Goal: Information Seeking & Learning: Find specific fact

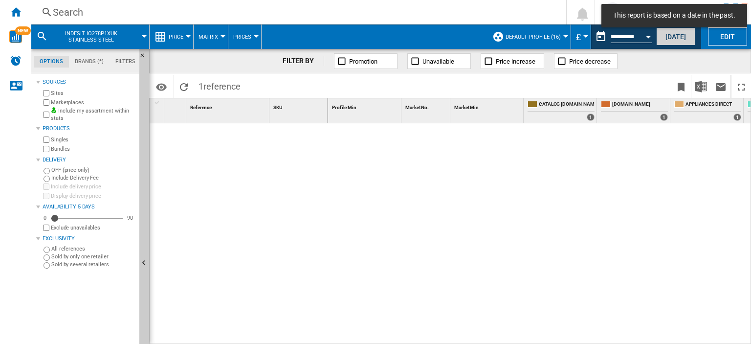
click at [675, 38] on button "Today" at bounding box center [676, 36] width 39 height 18
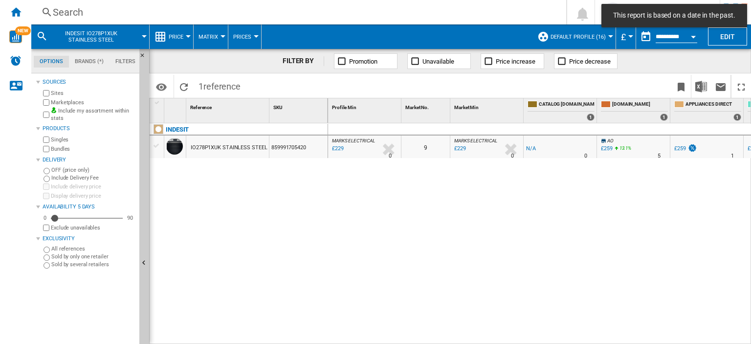
click at [68, 11] on div "Search" at bounding box center [297, 12] width 488 height 14
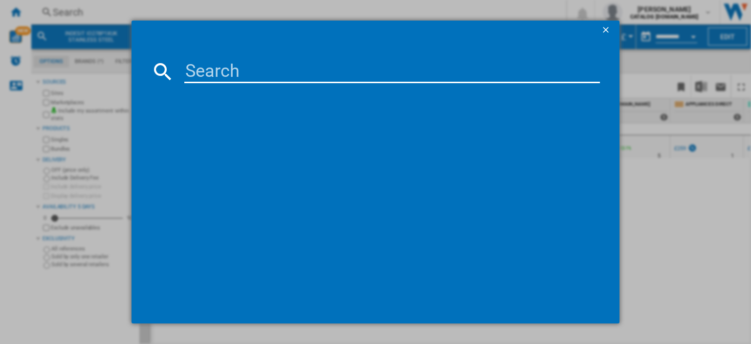
paste input "CFG4501W"
type input "CFG4501W"
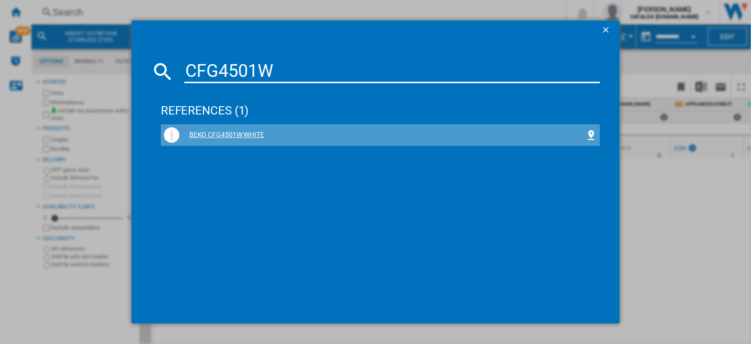
click at [235, 133] on div "BEKO CFG4501W WHITE" at bounding box center [383, 135] width 406 height 10
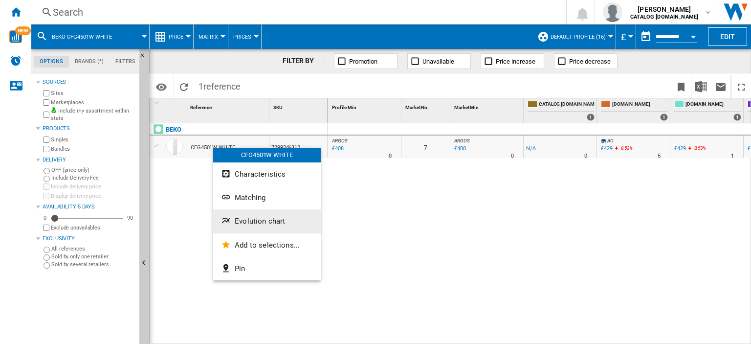
click at [258, 223] on span "Evolution chart" at bounding box center [260, 221] width 50 height 9
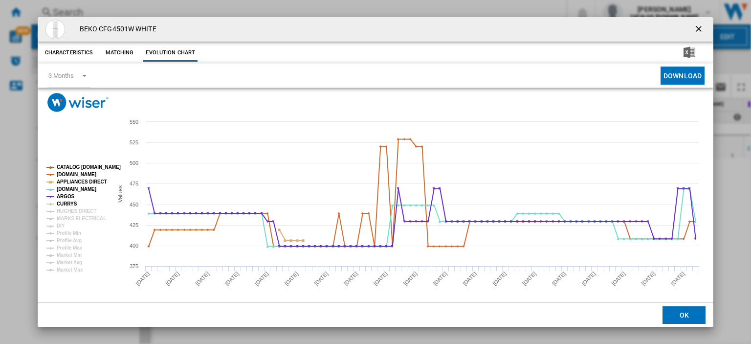
click at [62, 205] on tspan "CURRYS" at bounding box center [67, 203] width 21 height 5
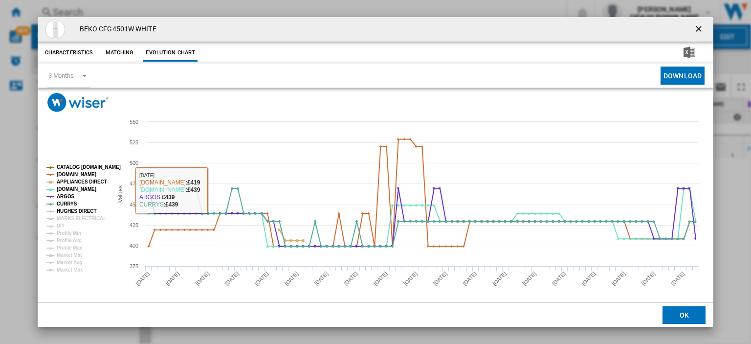
click at [68, 213] on tspan "HUGHES DIRECT" at bounding box center [77, 210] width 40 height 5
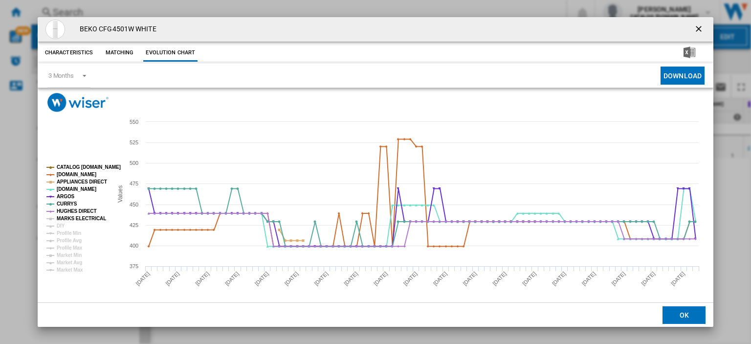
click at [68, 216] on tspan "MARKS ELECTRICAL" at bounding box center [81, 218] width 49 height 5
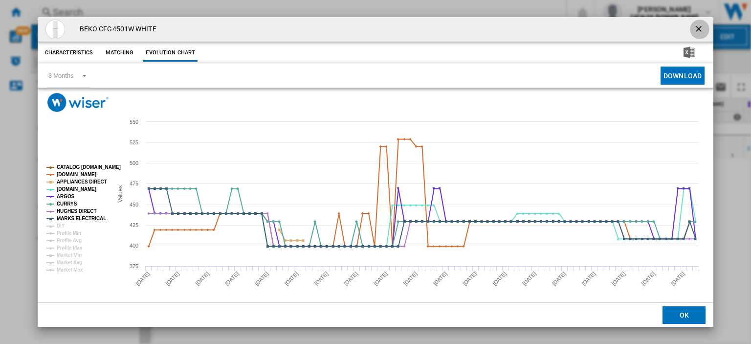
click at [694, 27] on ng-md-icon "getI18NText('BUTTONS.CLOSE_DIALOG')" at bounding box center [700, 30] width 12 height 12
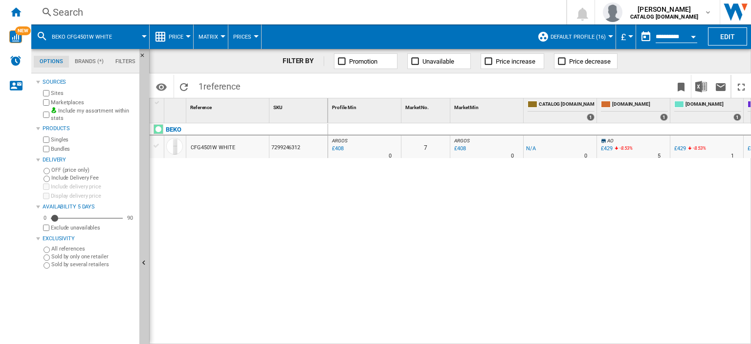
click at [66, 14] on div "Search" at bounding box center [297, 12] width 488 height 14
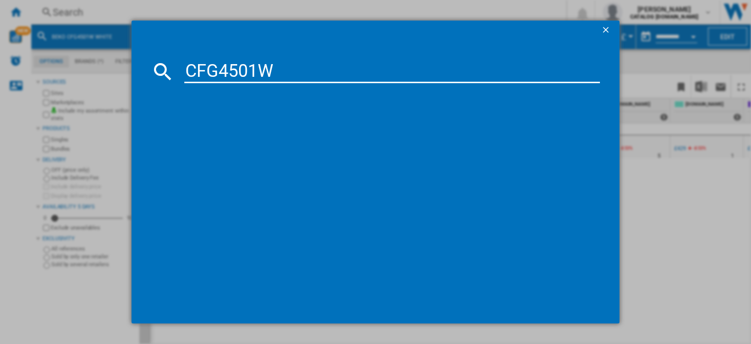
type input "CFG4501W"
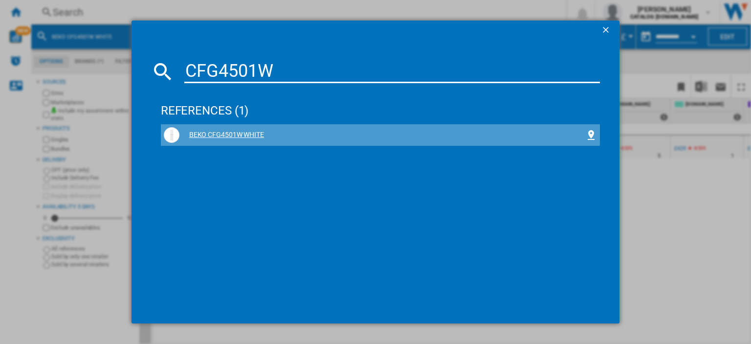
click at [224, 129] on div "BEKO CFG4501W WHITE" at bounding box center [380, 135] width 433 height 16
click at [210, 133] on div "BEKO CFG4501W WHITE" at bounding box center [383, 135] width 406 height 10
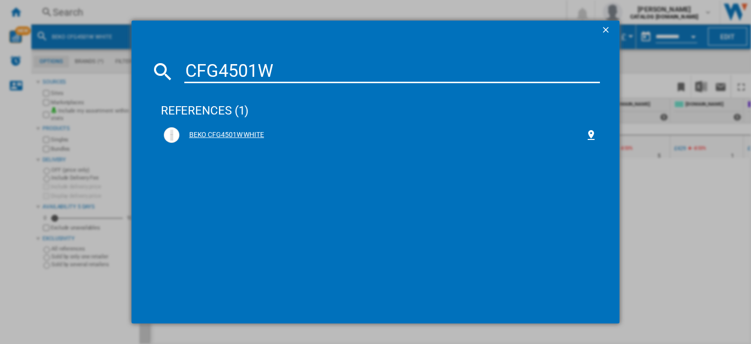
click at [248, 135] on div "BEKO CFG4501W WHITE" at bounding box center [383, 135] width 406 height 10
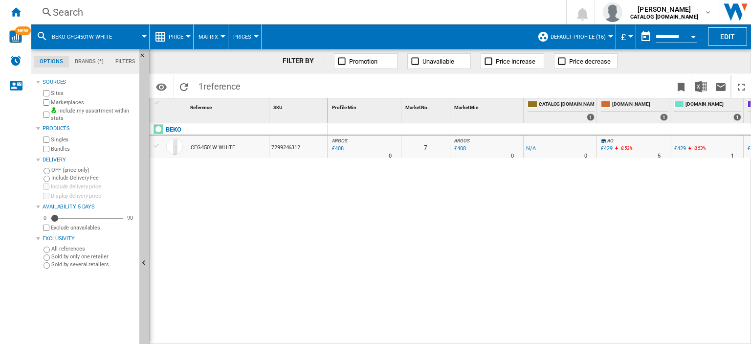
click at [65, 10] on div "Search" at bounding box center [297, 12] width 488 height 14
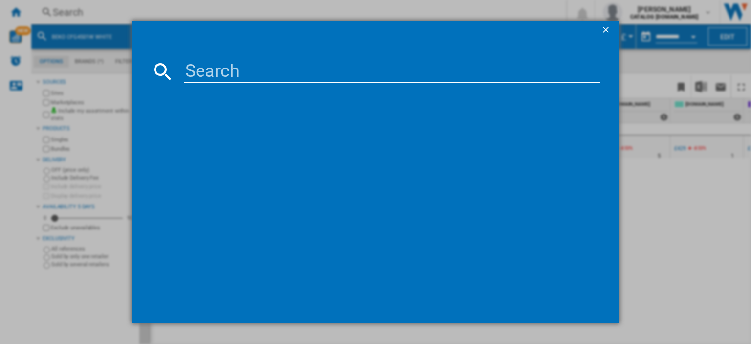
paste input "CFG4501W"
type input "CFG4501W"
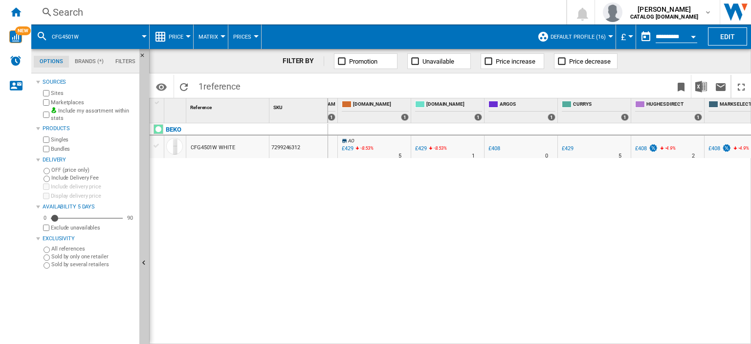
scroll to position [0, 293]
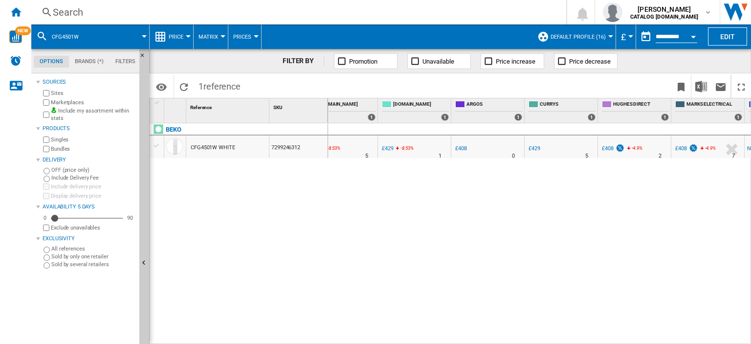
click at [59, 12] on div "Search" at bounding box center [297, 12] width 488 height 14
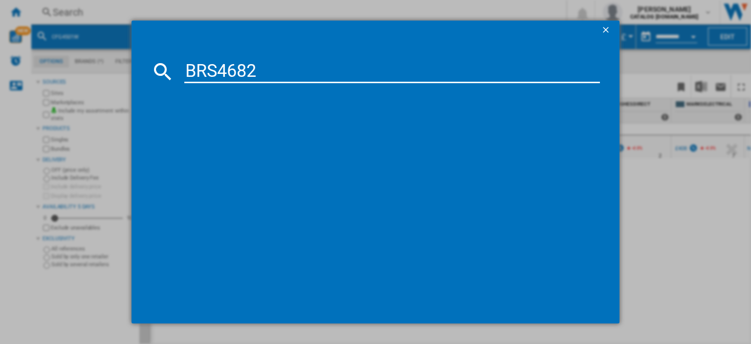
type input "BRS4682"
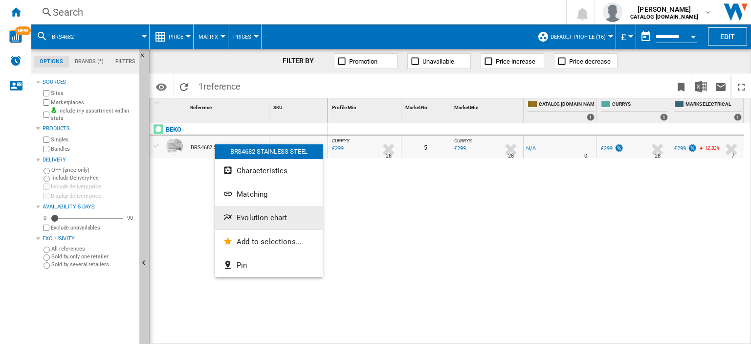
click at [260, 215] on span "Evolution chart" at bounding box center [262, 217] width 50 height 9
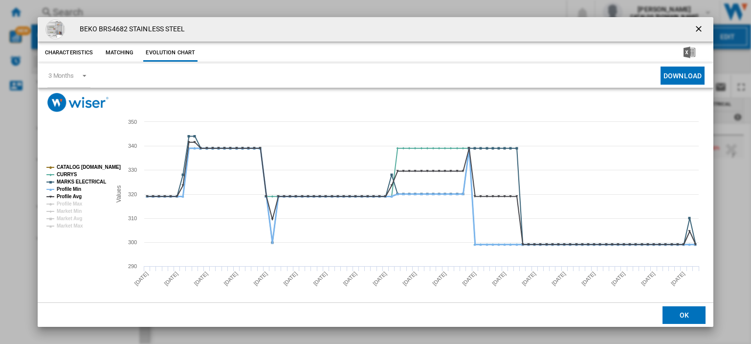
click at [69, 189] on tspan "Profile Min" at bounding box center [69, 188] width 24 height 5
click at [70, 191] on tspan "Profile Min" at bounding box center [69, 188] width 24 height 5
click at [72, 190] on tspan "Profile Min" at bounding box center [69, 188] width 24 height 5
click at [70, 194] on tspan "Profile Avg" at bounding box center [69, 196] width 25 height 5
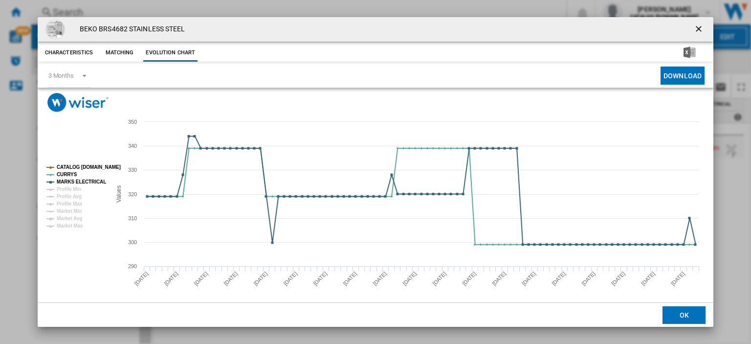
click at [694, 26] on ng-md-icon "getI18NText('BUTTONS.CLOSE_DIALOG')" at bounding box center [700, 30] width 12 height 12
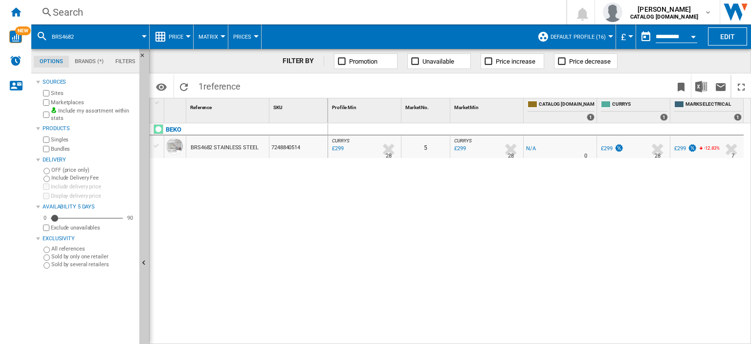
click at [62, 7] on div "Search" at bounding box center [297, 12] width 488 height 14
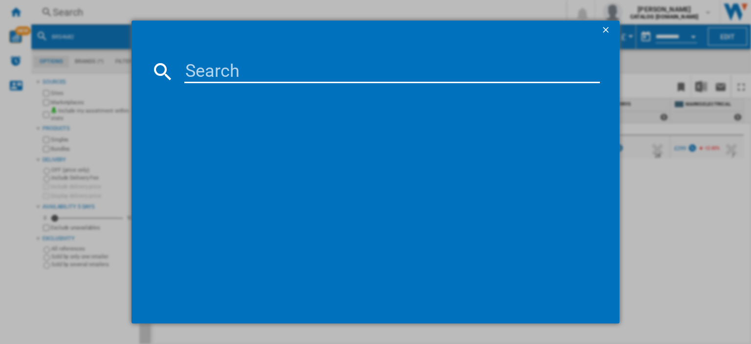
paste input "KDVC100K"
type input "KDVC100K"
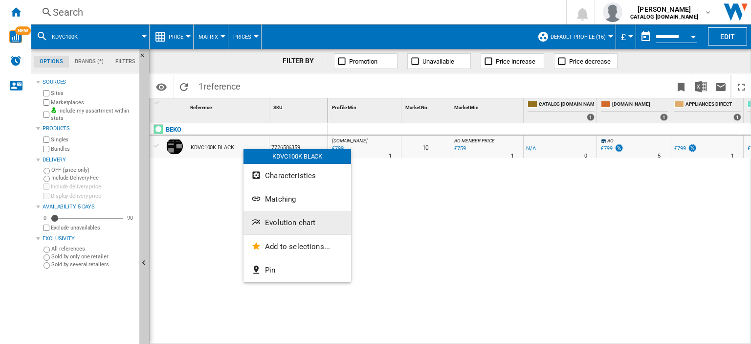
click at [289, 225] on span "Evolution chart" at bounding box center [290, 222] width 50 height 9
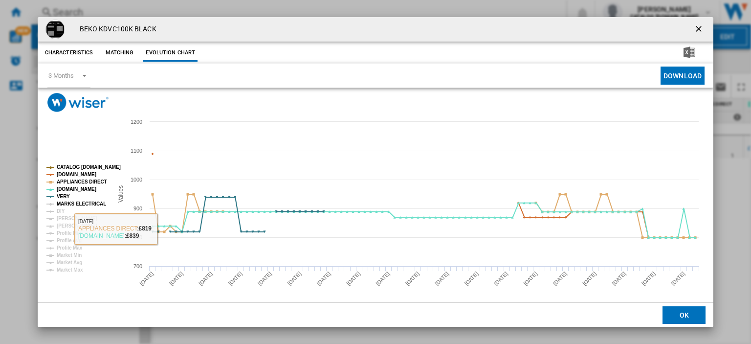
click at [90, 205] on tspan "MARKS ELECTRICAL" at bounding box center [81, 203] width 49 height 5
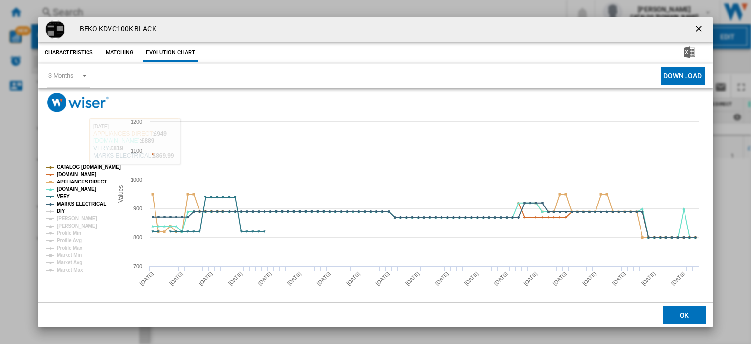
click at [64, 209] on tspan "DIY" at bounding box center [61, 210] width 8 height 5
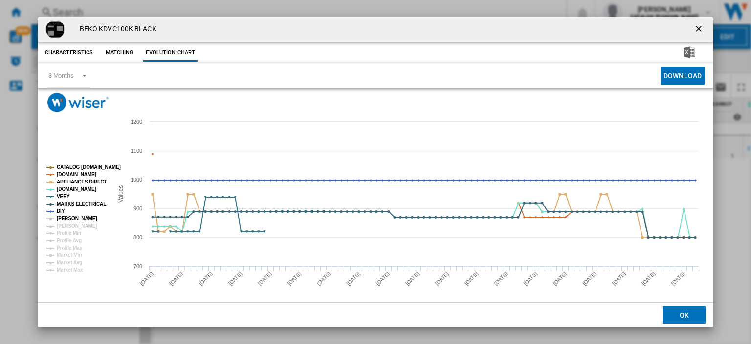
click at [65, 218] on tspan "[PERSON_NAME]" at bounding box center [77, 218] width 41 height 5
click at [67, 227] on tspan "[PERSON_NAME]" at bounding box center [77, 225] width 41 height 5
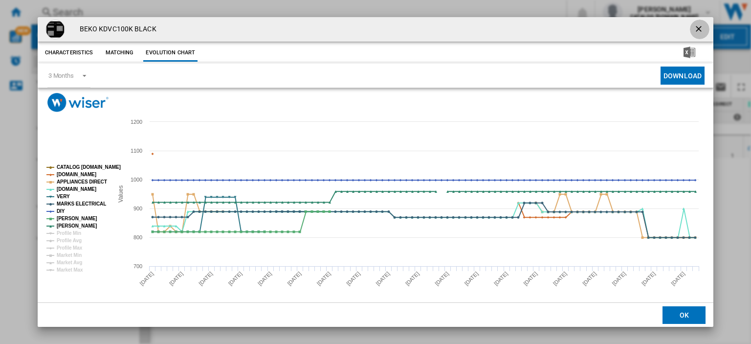
click at [694, 29] on ng-md-icon "getI18NText('BUTTONS.CLOSE_DIALOG')" at bounding box center [700, 30] width 12 height 12
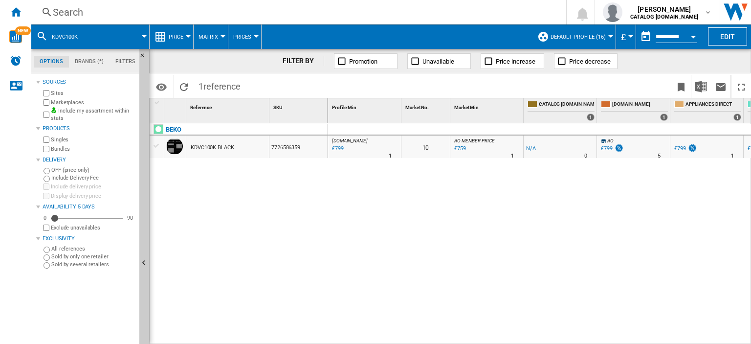
click at [71, 16] on div "Search" at bounding box center [297, 12] width 488 height 14
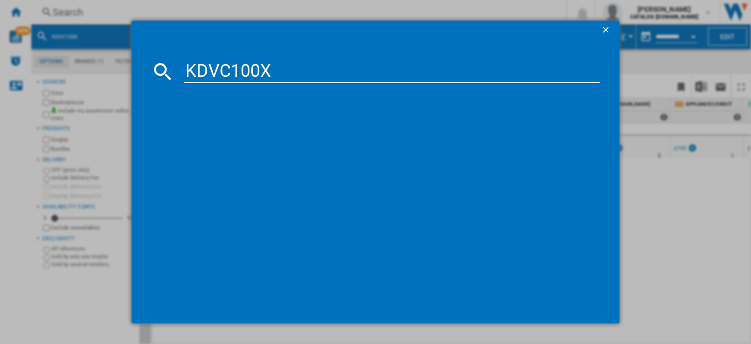
type input "KDVC100X"
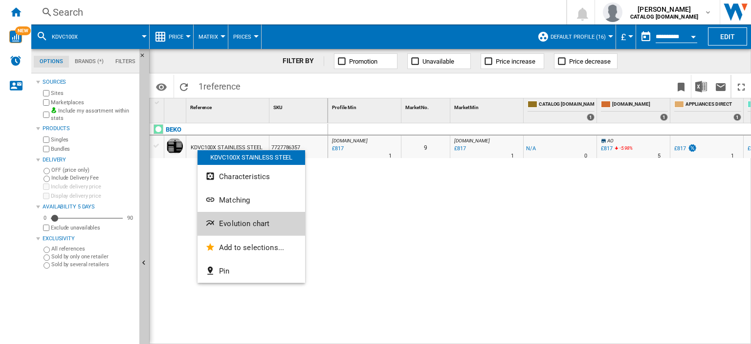
click at [246, 226] on span "Evolution chart" at bounding box center [244, 223] width 50 height 9
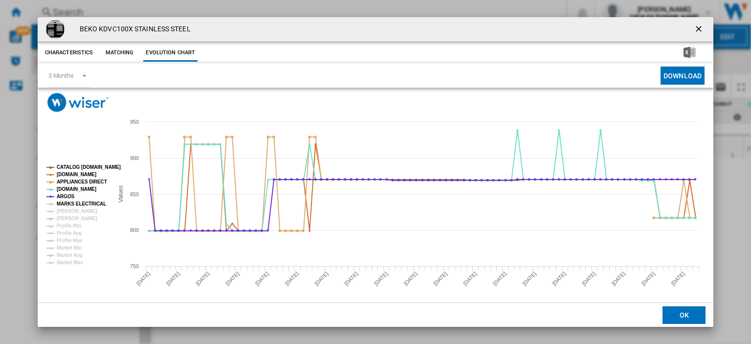
click at [66, 205] on tspan "MARKS ELECTRICAL" at bounding box center [81, 203] width 49 height 5
click at [694, 25] on ng-md-icon "getI18NText('BUTTONS.CLOSE_DIALOG')" at bounding box center [700, 30] width 12 height 12
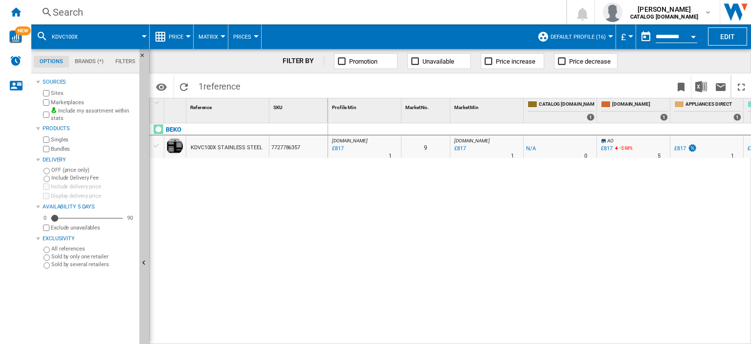
click at [60, 15] on div "Search" at bounding box center [297, 12] width 488 height 14
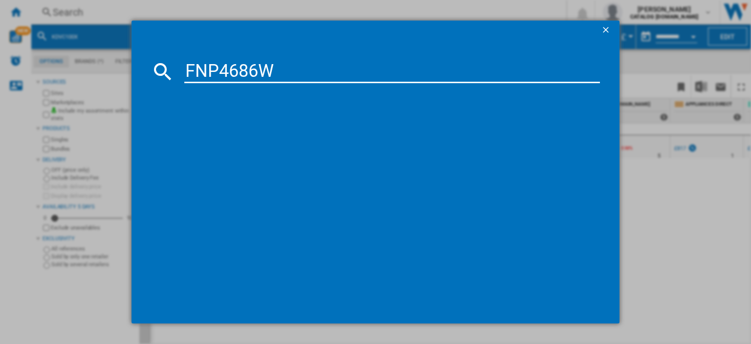
type input "FNP4686W"
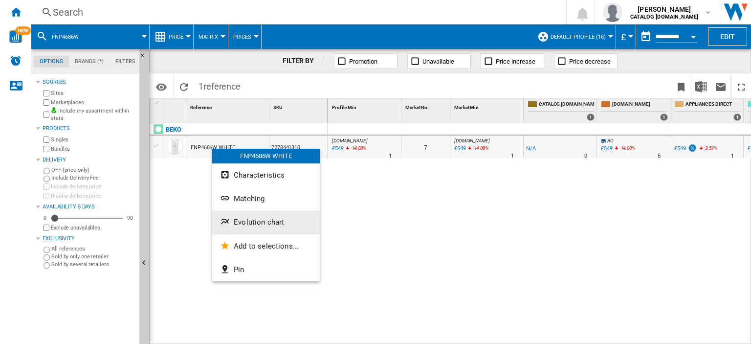
click at [250, 225] on span "Evolution chart" at bounding box center [259, 222] width 50 height 9
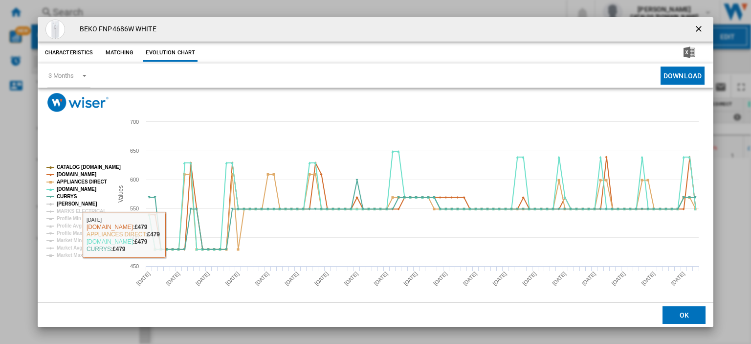
click at [74, 205] on tspan "[PERSON_NAME]" at bounding box center [77, 203] width 41 height 5
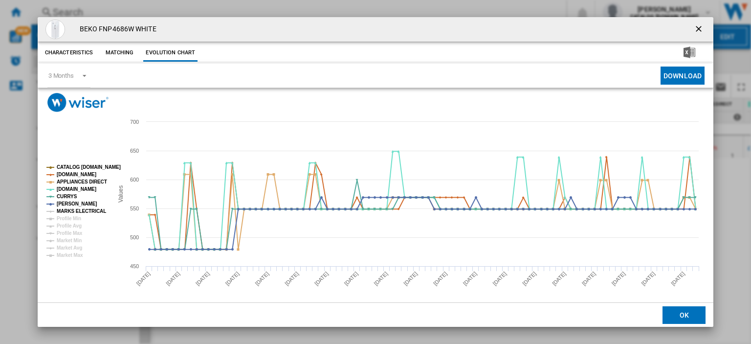
click at [74, 208] on tspan "MARKS ELECTRICAL" at bounding box center [81, 210] width 49 height 5
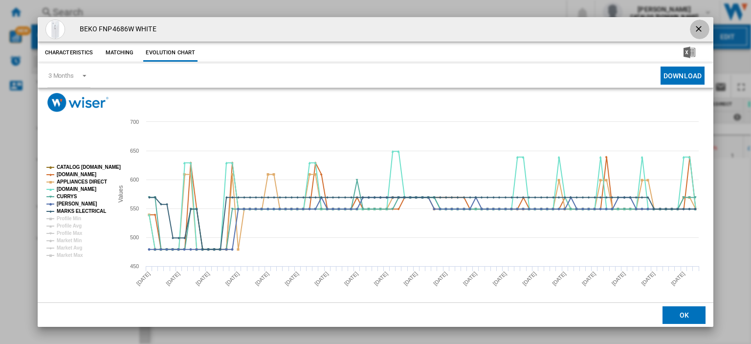
click at [694, 29] on ng-md-icon "getI18NText('BUTTONS.CLOSE_DIALOG')" at bounding box center [700, 30] width 12 height 12
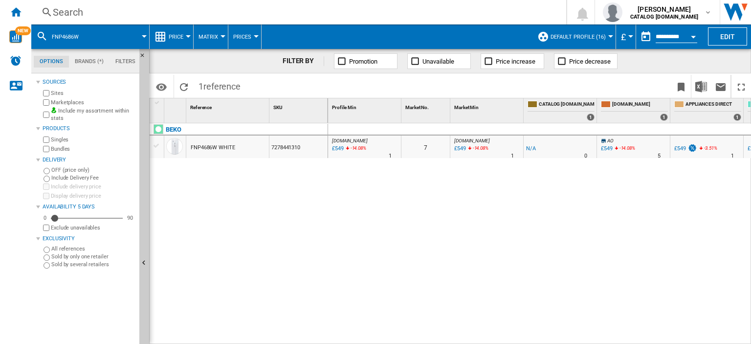
click at [69, 15] on div "Search" at bounding box center [297, 12] width 488 height 14
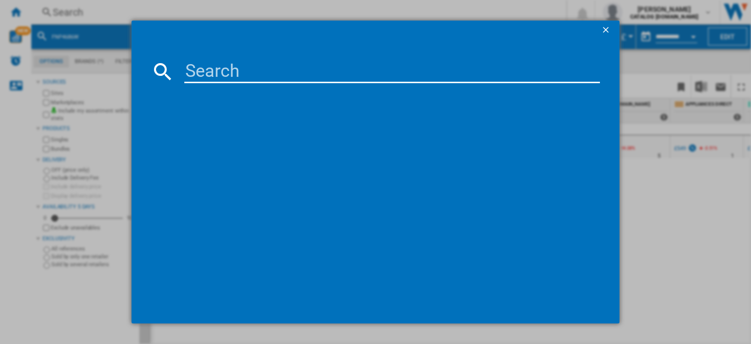
type input "CS90F530K"
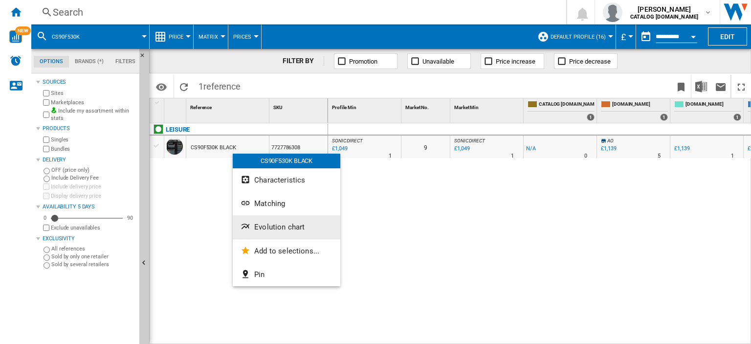
click at [272, 225] on span "Evolution chart" at bounding box center [279, 227] width 50 height 9
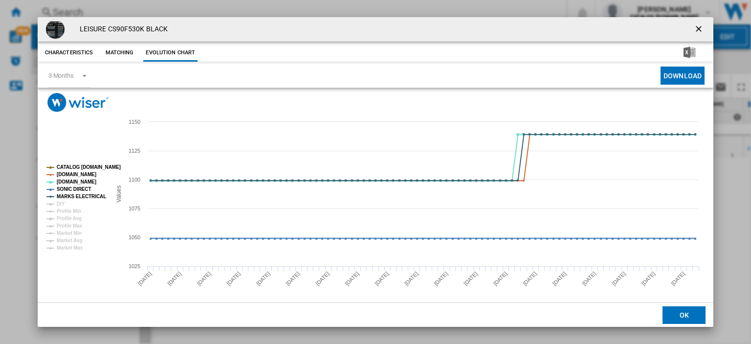
click at [694, 26] on ng-md-icon "getI18NText('BUTTONS.CLOSE_DIALOG')" at bounding box center [700, 30] width 12 height 12
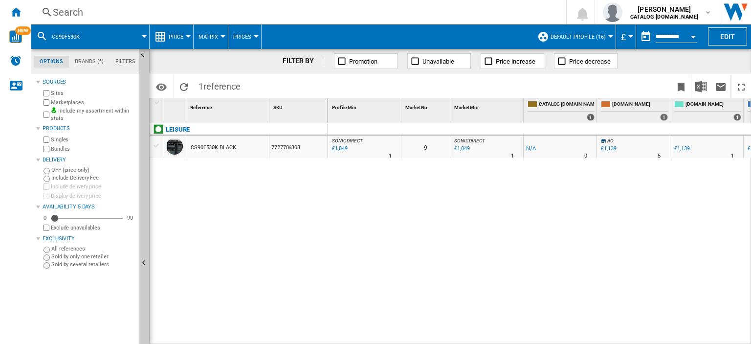
click at [71, 11] on div "Search" at bounding box center [297, 12] width 488 height 14
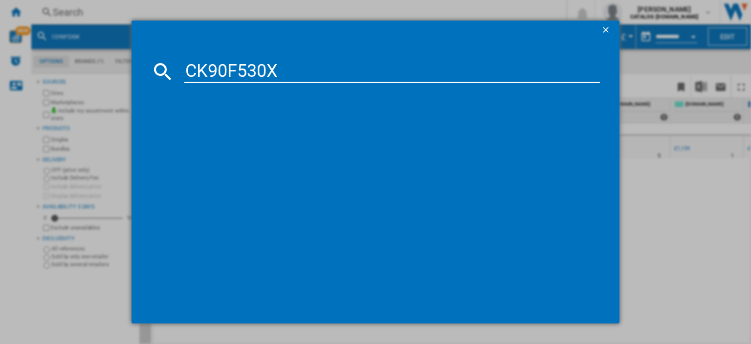
type input "CK90F530X"
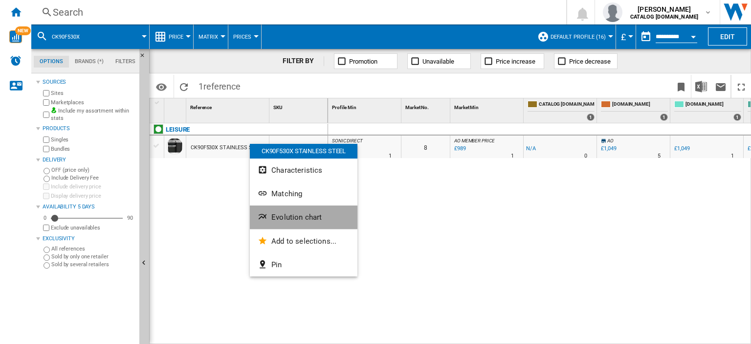
click at [293, 217] on span "Evolution chart" at bounding box center [297, 217] width 50 height 9
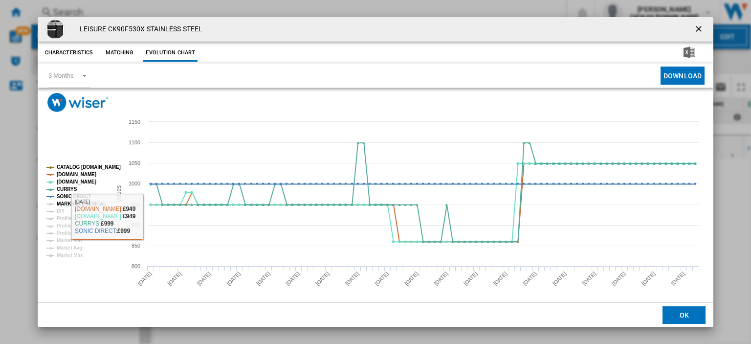
click at [82, 203] on tspan "MARKS ELECTRICAL" at bounding box center [81, 203] width 49 height 5
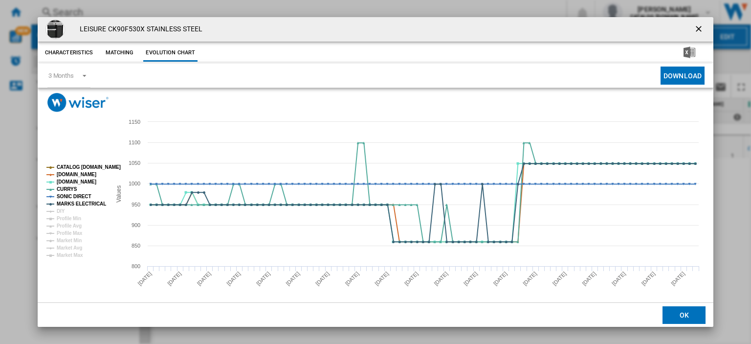
click at [694, 29] on ng-md-icon "getI18NText('BUTTONS.CLOSE_DIALOG')" at bounding box center [700, 30] width 12 height 12
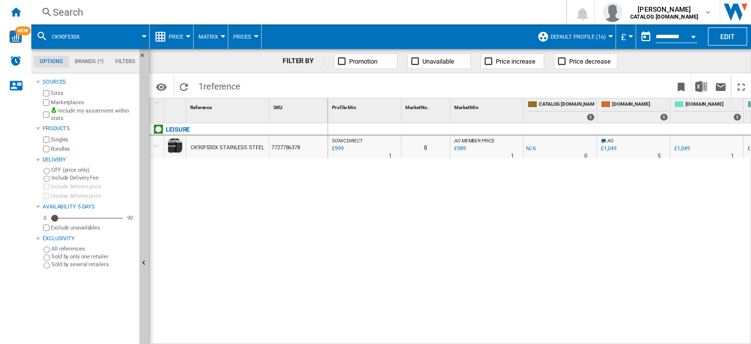
click at [77, 15] on div "Search" at bounding box center [297, 12] width 488 height 14
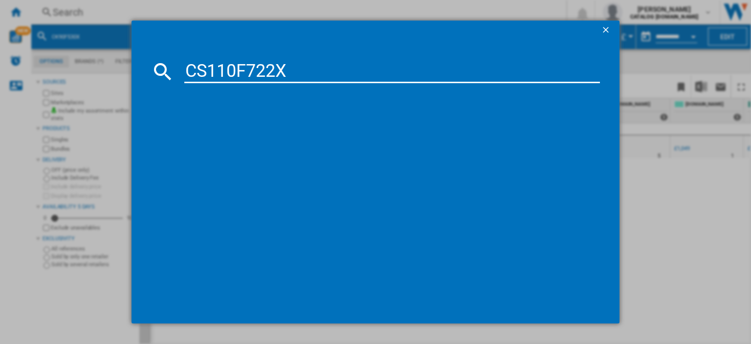
type input "CS110F722X"
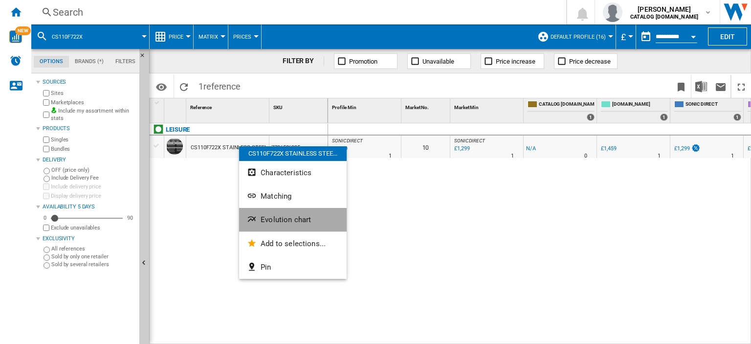
click at [278, 224] on button "Evolution chart" at bounding box center [293, 219] width 108 height 23
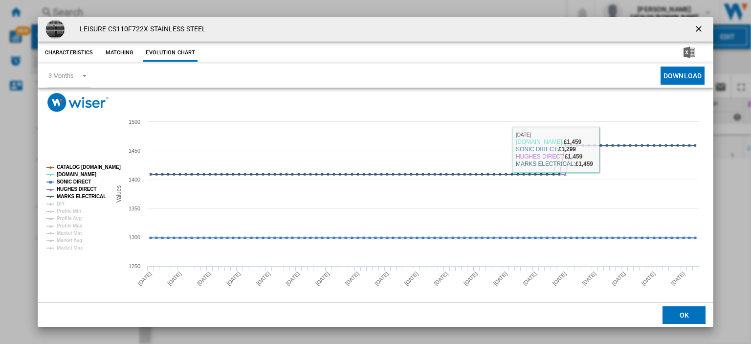
click at [694, 29] on ng-md-icon "getI18NText('BUTTONS.CLOSE_DIALOG')" at bounding box center [700, 30] width 12 height 12
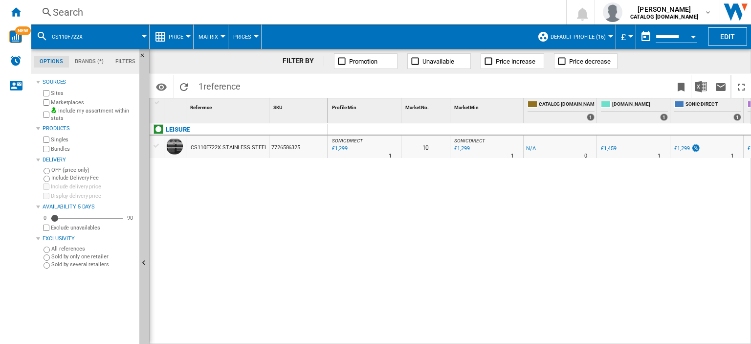
click at [72, 10] on div "Search" at bounding box center [297, 12] width 488 height 14
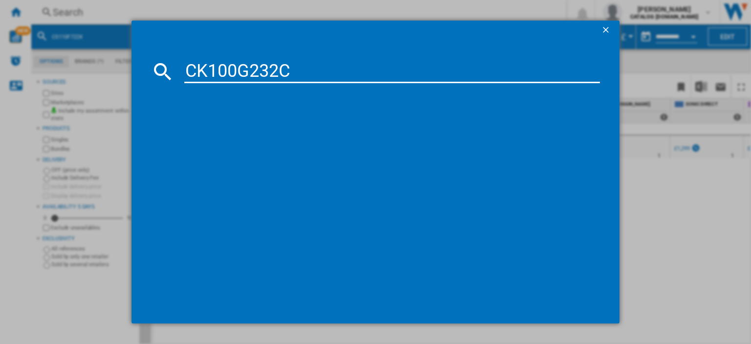
type input "CK100G232C"
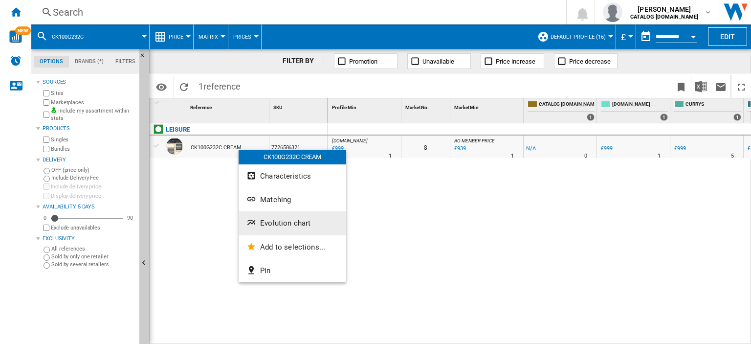
click at [300, 228] on button "Evolution chart" at bounding box center [293, 222] width 108 height 23
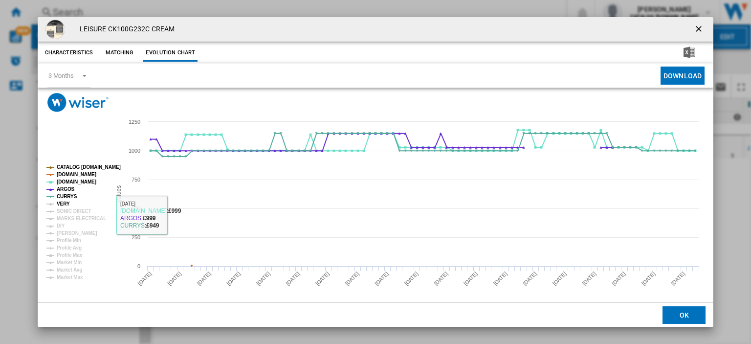
click at [68, 206] on tspan "VERY" at bounding box center [63, 203] width 13 height 5
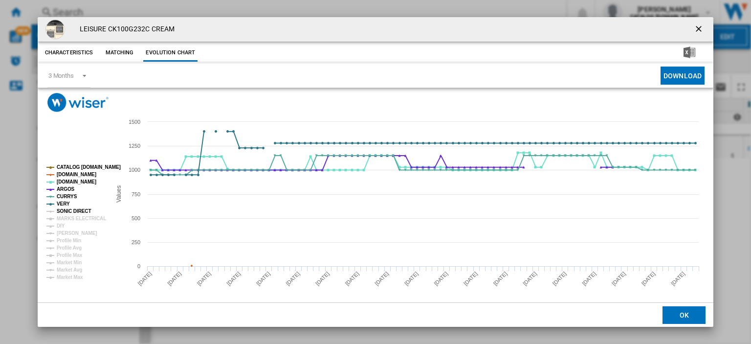
click at [68, 208] on tspan "SONIC DIRECT" at bounding box center [74, 210] width 34 height 5
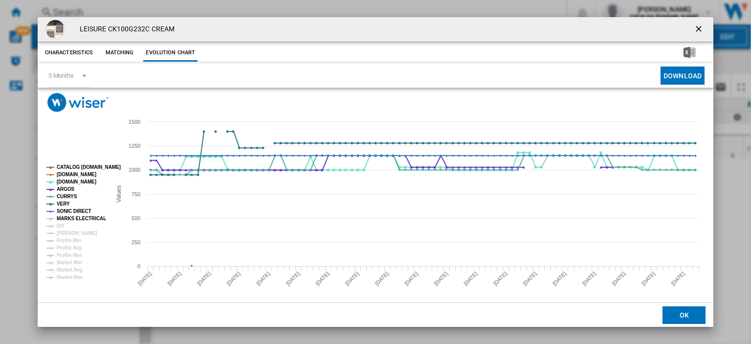
click at [69, 217] on tspan "MARKS ELECTRICAL" at bounding box center [81, 218] width 49 height 5
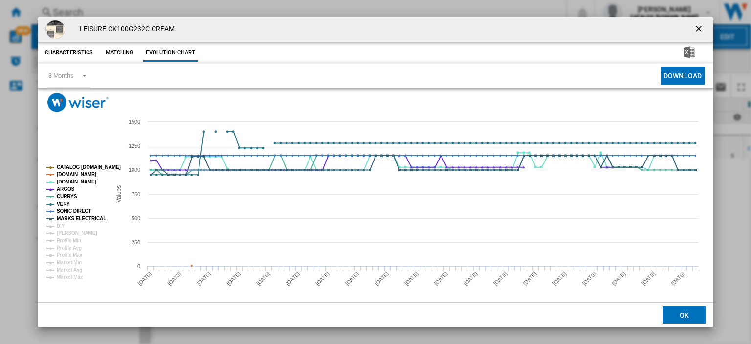
click at [65, 225] on rect "Product popup" at bounding box center [75, 222] width 65 height 123
click at [694, 31] on ng-md-icon "getI18NText('BUTTONS.CLOSE_DIALOG')" at bounding box center [700, 30] width 12 height 12
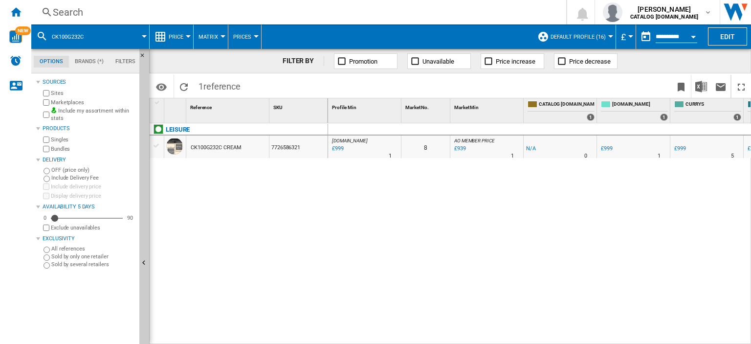
click at [68, 14] on div "Search" at bounding box center [297, 12] width 488 height 14
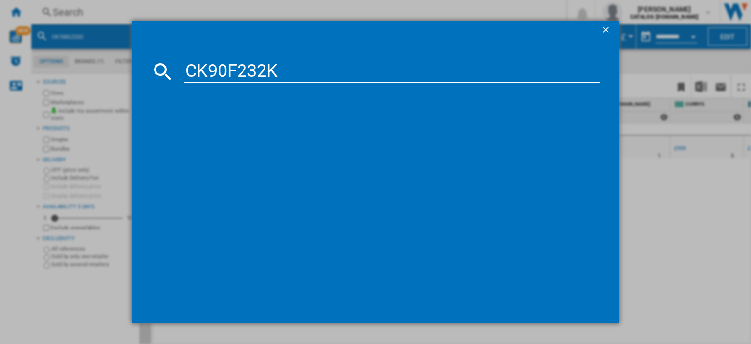
type input "CK90F232K"
click at [233, 134] on div "LEISURE CK90F232K BLACK" at bounding box center [383, 135] width 406 height 10
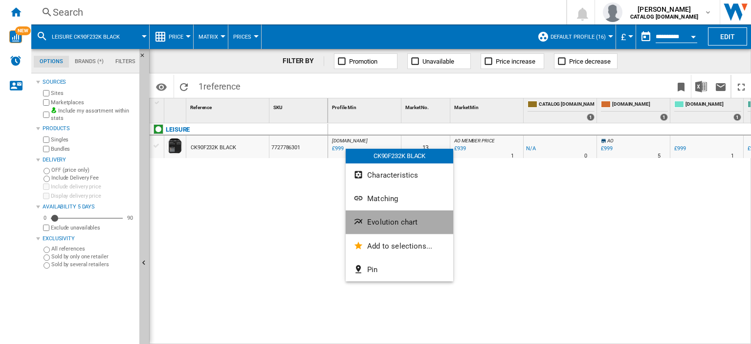
click at [381, 218] on span "Evolution chart" at bounding box center [392, 222] width 50 height 9
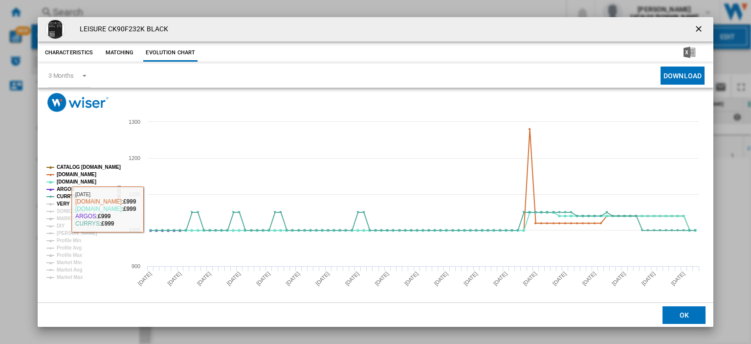
click at [65, 203] on tspan "VERY" at bounding box center [63, 203] width 13 height 5
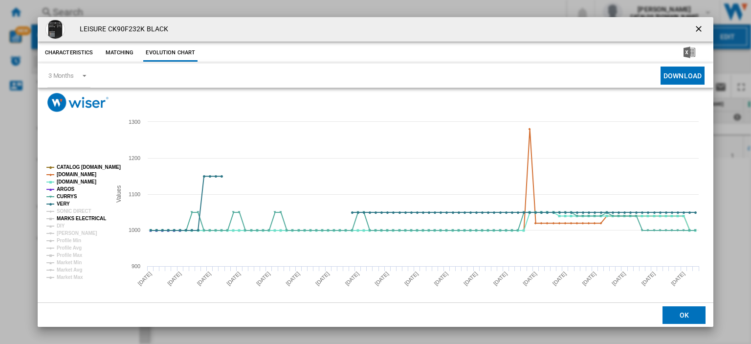
click at [66, 216] on tspan "MARKS ELECTRICAL" at bounding box center [81, 218] width 49 height 5
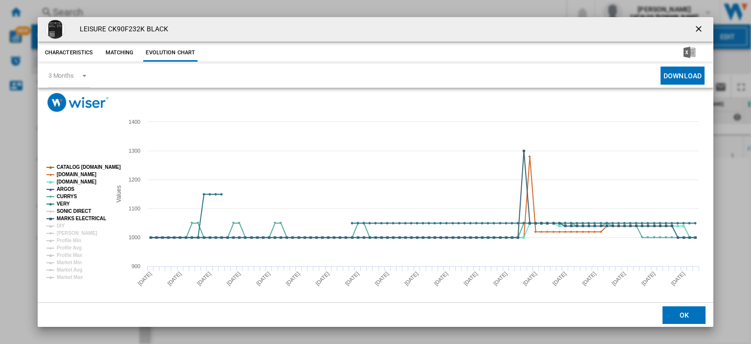
click at [68, 211] on tspan "SONIC DIRECT" at bounding box center [74, 210] width 34 height 5
drag, startPoint x: 694, startPoint y: 31, endPoint x: 65, endPoint y: 50, distance: 629.0
click at [694, 31] on ng-md-icon "getI18NText('BUTTONS.CLOSE_DIALOG')" at bounding box center [700, 30] width 12 height 12
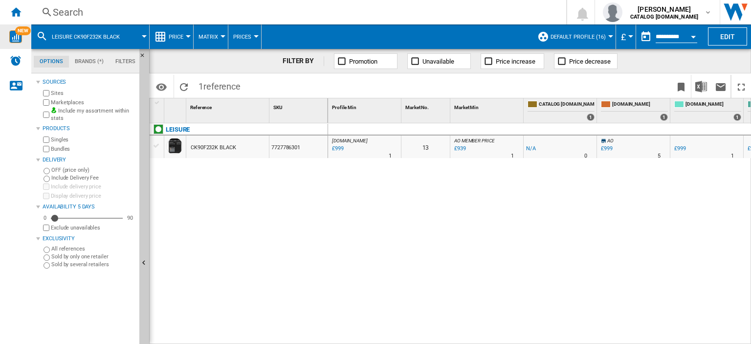
click at [14, 32] on img "WiseCard" at bounding box center [15, 36] width 13 height 13
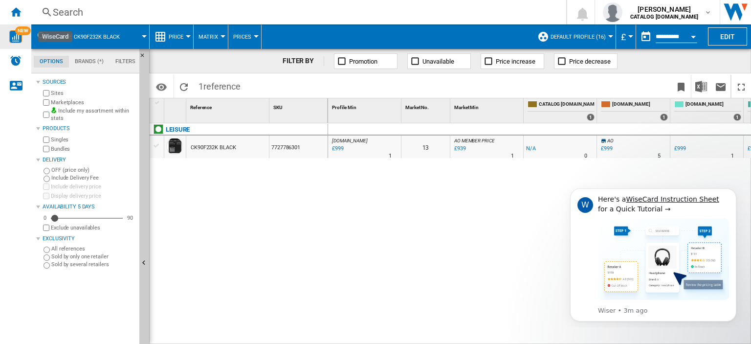
click at [65, 13] on div "Search" at bounding box center [297, 12] width 488 height 14
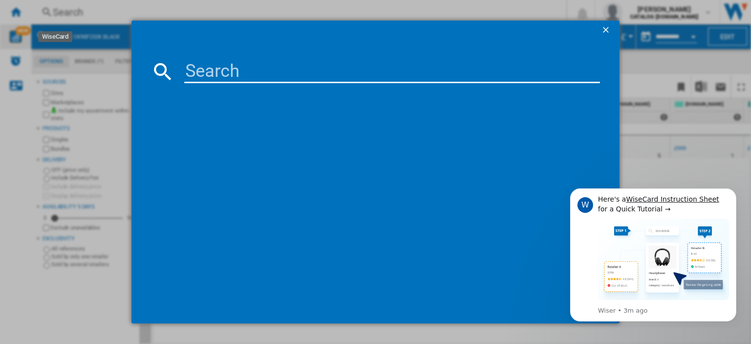
type input "CS110F722K"
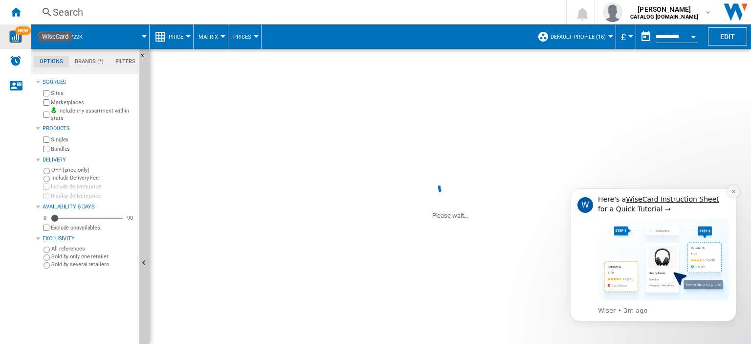
click at [734, 189] on button "Dismiss notification" at bounding box center [734, 191] width 13 height 13
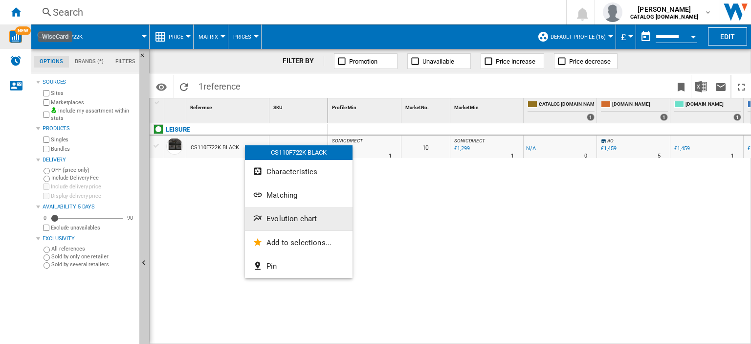
click at [305, 223] on button "Evolution chart" at bounding box center [299, 218] width 108 height 23
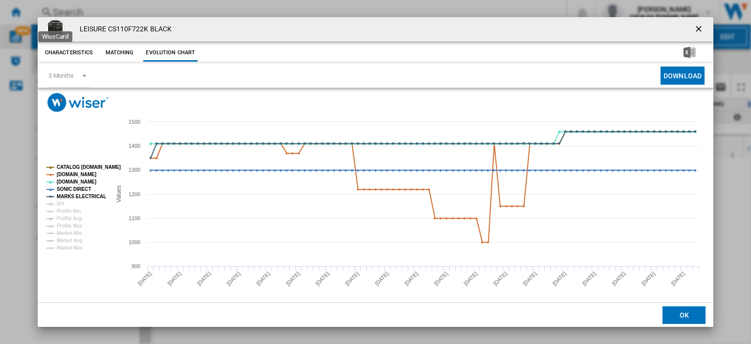
click at [695, 28] on ng-md-icon "getI18NText('BUTTONS.CLOSE_DIALOG')" at bounding box center [700, 30] width 12 height 12
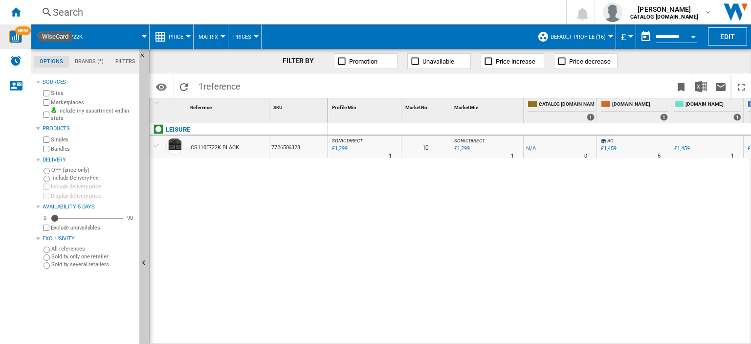
click at [66, 12] on div "Search" at bounding box center [297, 12] width 488 height 14
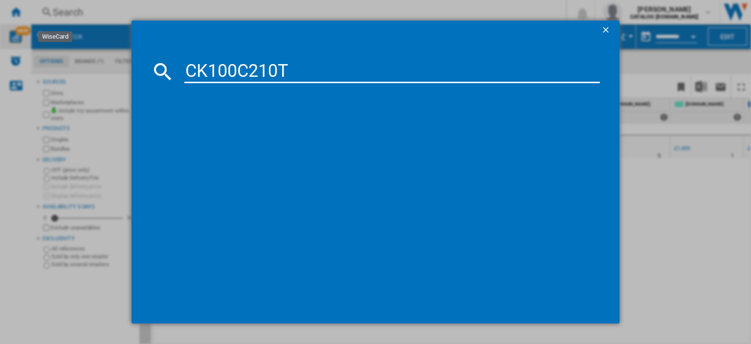
type input "CK100C210T"
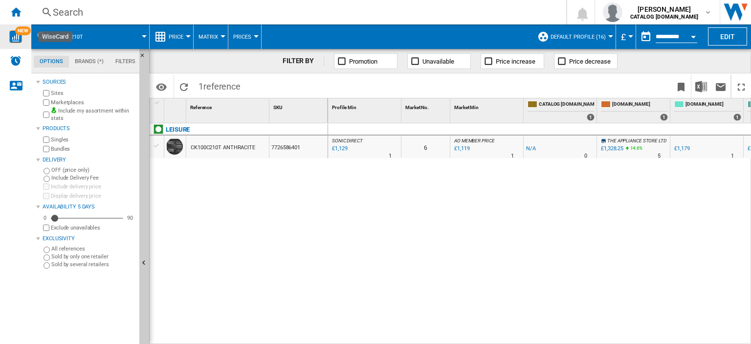
click at [62, 13] on div "Search" at bounding box center [297, 12] width 488 height 14
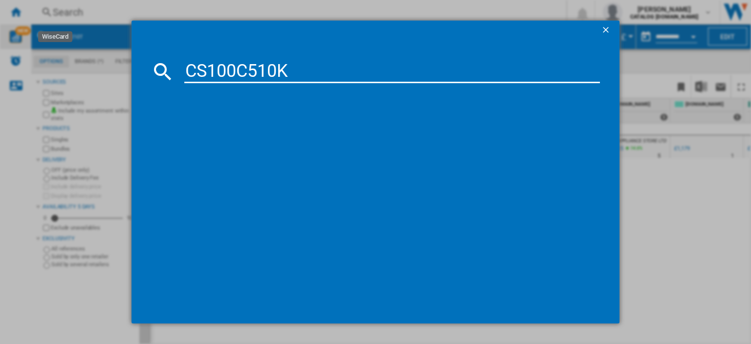
type input "CS100C510K"
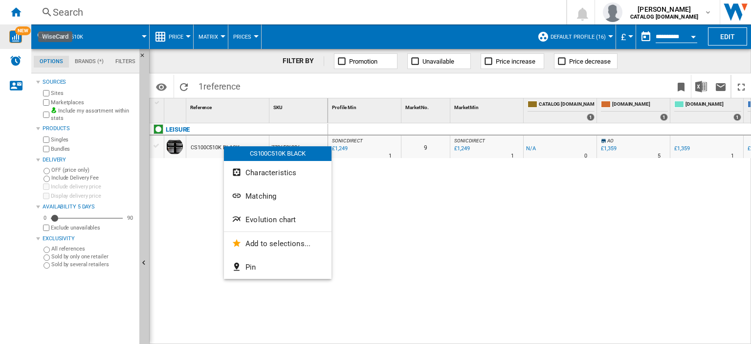
click at [365, 257] on div at bounding box center [375, 172] width 751 height 344
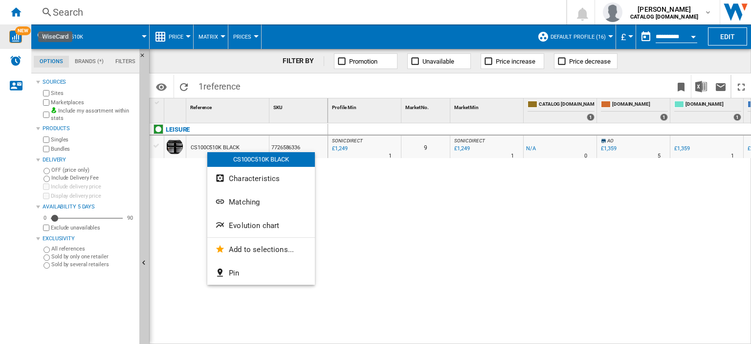
click at [509, 198] on div at bounding box center [375, 172] width 751 height 344
